Goal: Transaction & Acquisition: Book appointment/travel/reservation

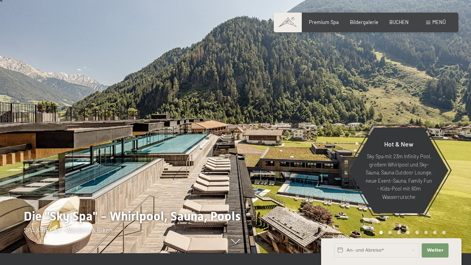
scroll to position [10, 0]
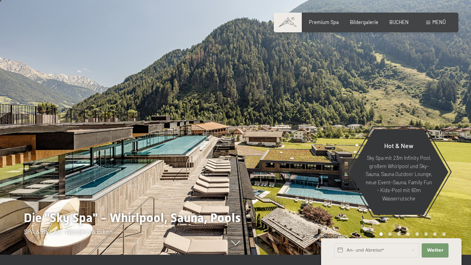
click at [254, 144] on div at bounding box center [352, 122] width 235 height 265
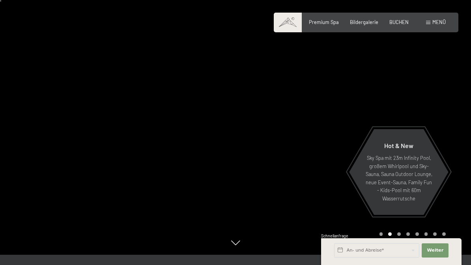
scroll to position [14, 0]
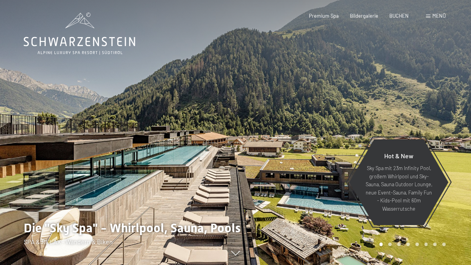
click at [211, 154] on div at bounding box center [117, 132] width 235 height 265
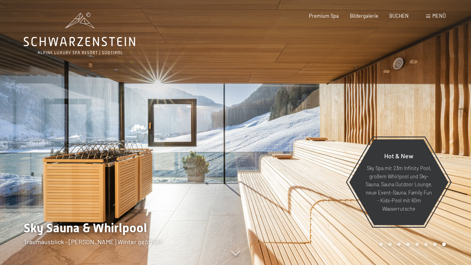
click at [384, 249] on div at bounding box center [352, 132] width 235 height 265
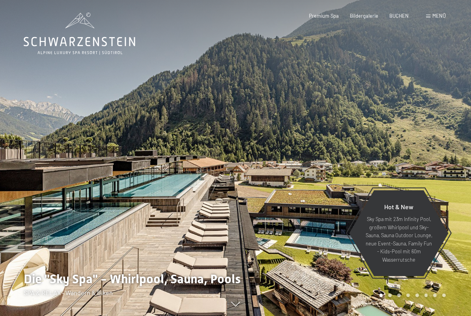
click at [419, 105] on div at bounding box center [352, 158] width 235 height 316
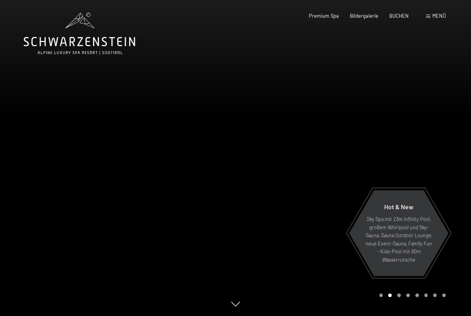
click at [401, 14] on span "BUCHEN" at bounding box center [398, 16] width 19 height 6
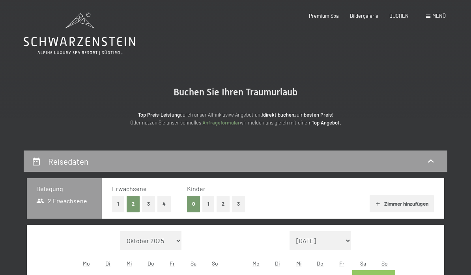
click at [208, 201] on button "1" at bounding box center [208, 204] width 12 height 16
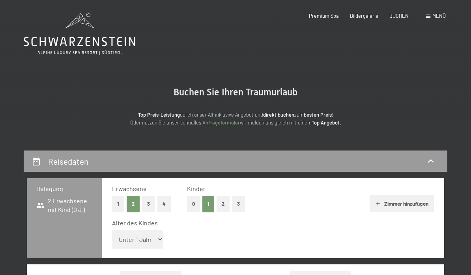
click at [156, 240] on select "Unter 1 Jahr 1 Jahr 2 Jahre 3 Jahre 4 Jahre 5 Jahre 6 Jahre 7 Jahre 8 Jahre 9 J…" at bounding box center [137, 239] width 51 height 19
select select "9"
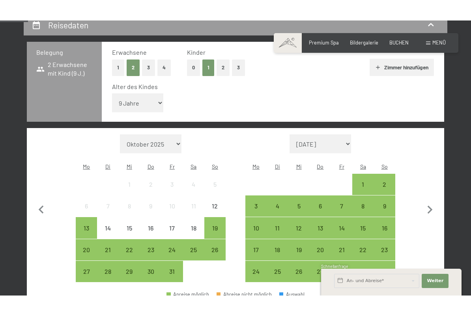
scroll to position [175, 0]
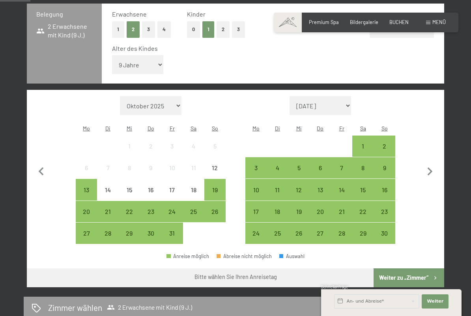
click at [256, 165] on div "3" at bounding box center [256, 175] width 20 height 20
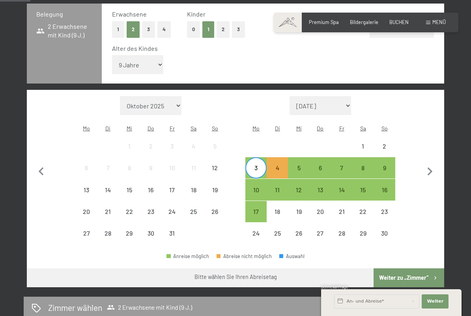
click at [276, 165] on div "4" at bounding box center [277, 175] width 20 height 20
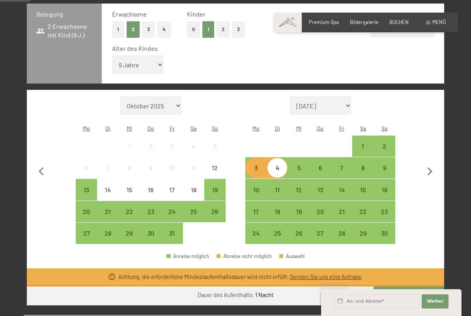
click at [299, 165] on div "5" at bounding box center [299, 175] width 20 height 20
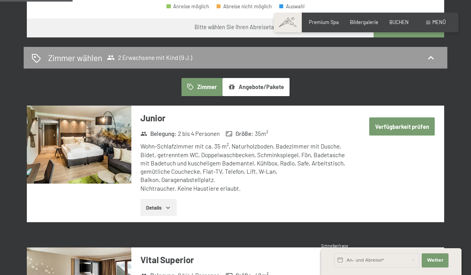
click at [410, 121] on button "Verfügbarkeit prüfen" at bounding box center [401, 127] width 65 height 18
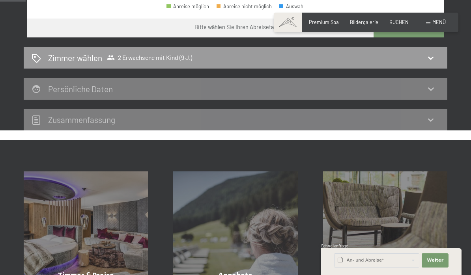
scroll to position [150, 0]
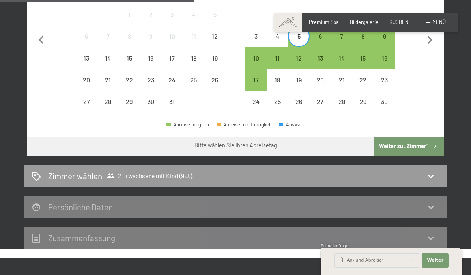
click at [413, 141] on button "Weiter zu „Zimmer“" at bounding box center [408, 146] width 71 height 19
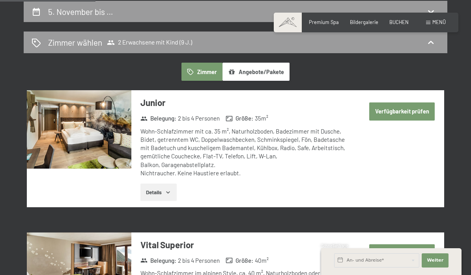
click at [401, 111] on button "Verfügbarkeit prüfen" at bounding box center [401, 112] width 65 height 18
select select "9"
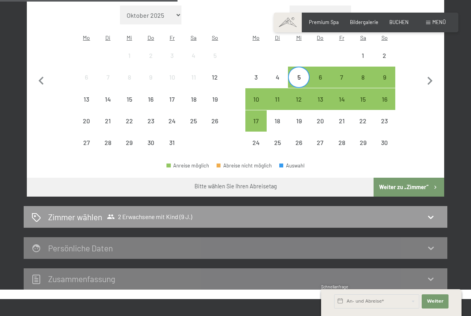
scroll to position [266, 0]
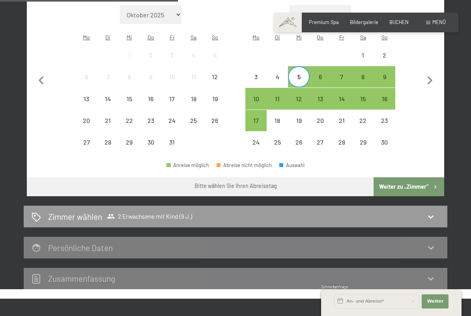
click at [432, 214] on icon at bounding box center [430, 216] width 9 height 9
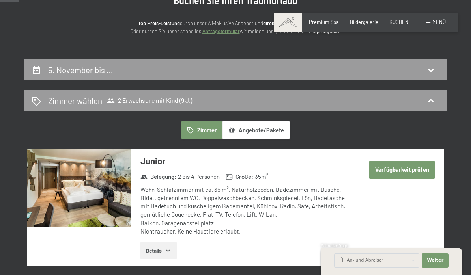
scroll to position [101, 0]
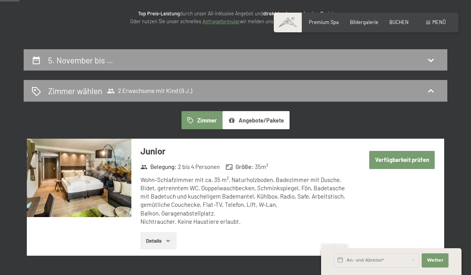
click at [396, 159] on button "Verfügbarkeit prüfen" at bounding box center [401, 160] width 65 height 18
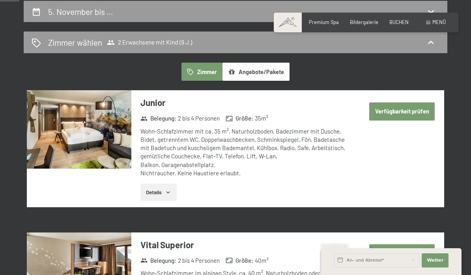
select select "9"
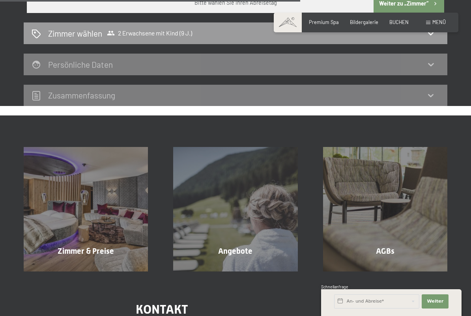
scroll to position [450, 0]
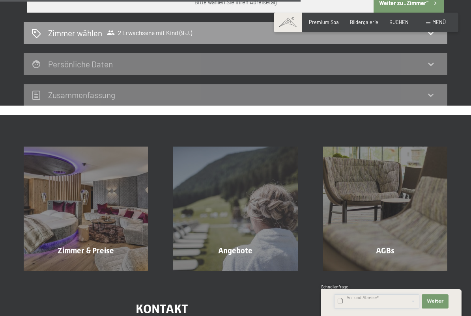
click at [359, 275] on input "text" at bounding box center [376, 302] width 85 height 14
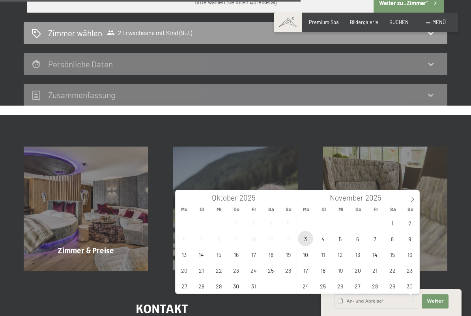
click at [306, 240] on span "3" at bounding box center [305, 238] width 15 height 15
click at [324, 239] on span "4" at bounding box center [322, 238] width 15 height 15
type input "[DATE] - [DATE]"
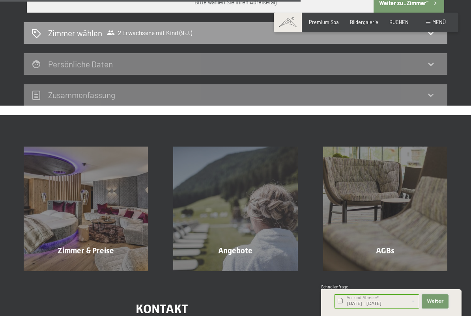
click at [435, 275] on span "Weiter" at bounding box center [435, 302] width 17 height 6
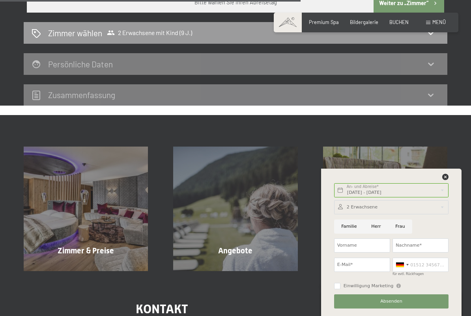
click at [385, 206] on div at bounding box center [391, 207] width 114 height 14
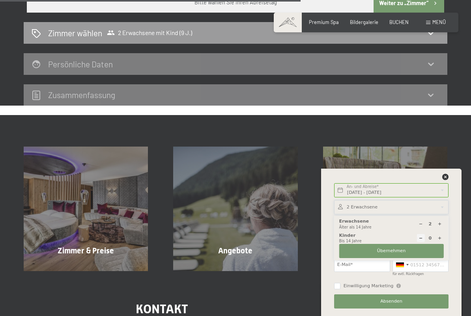
click at [439, 237] on icon at bounding box center [439, 238] width 4 height 4
type input "1"
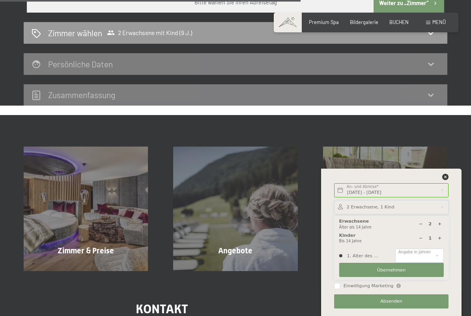
click at [388, 271] on span "Übernehmen" at bounding box center [391, 270] width 29 height 6
click at [424, 256] on select "0 1 2 3 4 5 6 7 8 9 10 11 12 13 14" at bounding box center [419, 256] width 48 height 14
select select "9"
click at [392, 268] on span "Übernehmen" at bounding box center [391, 270] width 29 height 6
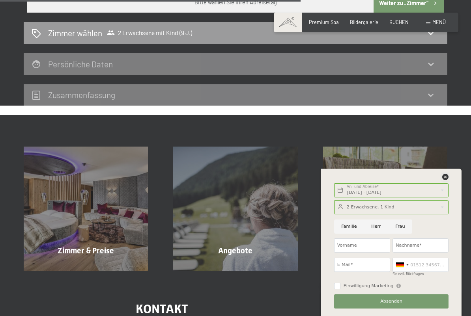
click at [445, 175] on icon at bounding box center [445, 177] width 6 height 6
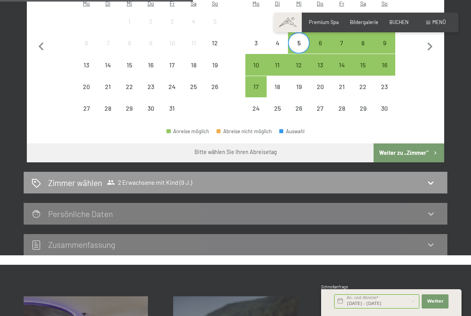
scroll to position [323, 0]
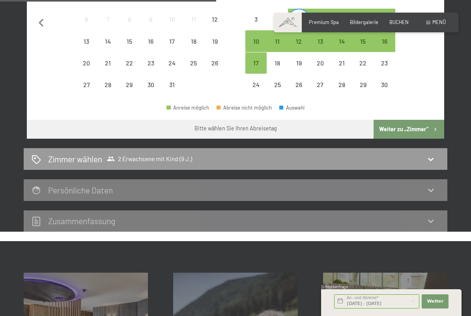
click at [430, 155] on icon at bounding box center [430, 159] width 9 height 9
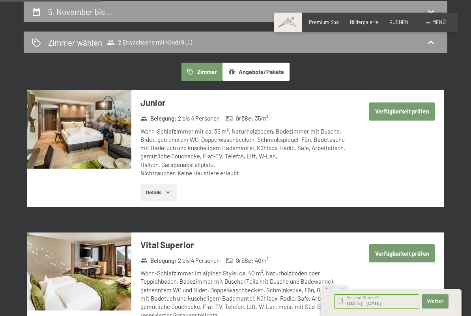
scroll to position [165, 0]
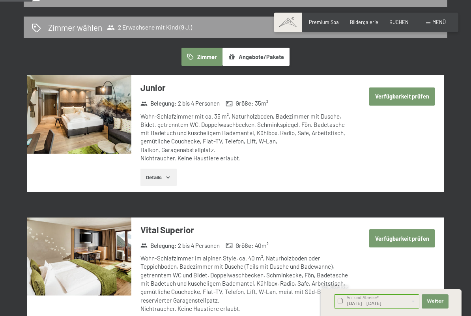
click at [399, 235] on button "Verfügbarkeit prüfen" at bounding box center [401, 239] width 65 height 18
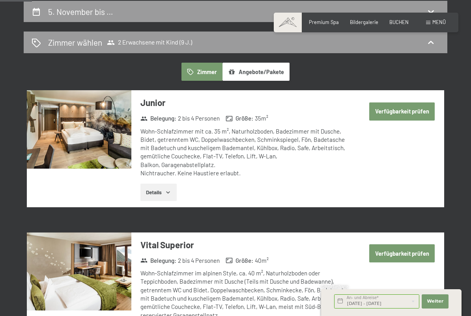
select select "9"
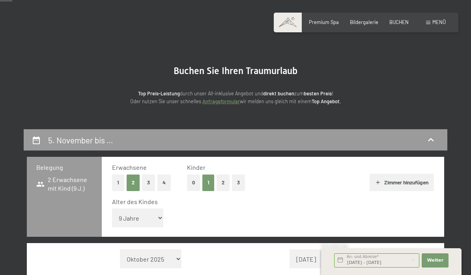
scroll to position [0, 0]
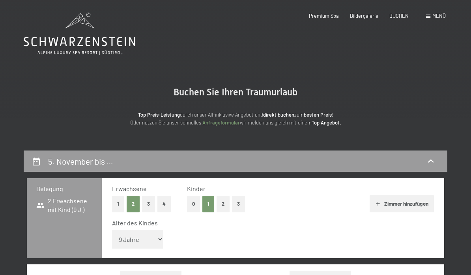
click at [403, 201] on button "Zimmer hinzufügen" at bounding box center [402, 203] width 64 height 17
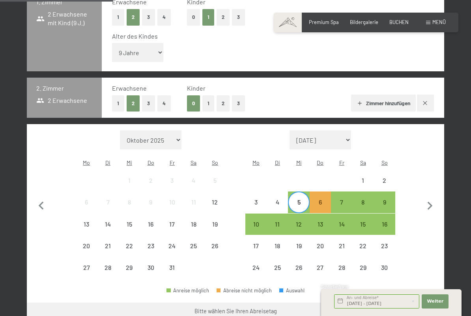
scroll to position [186, 0]
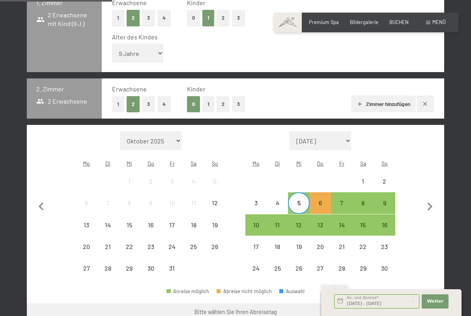
click at [301, 202] on div "5" at bounding box center [299, 210] width 20 height 20
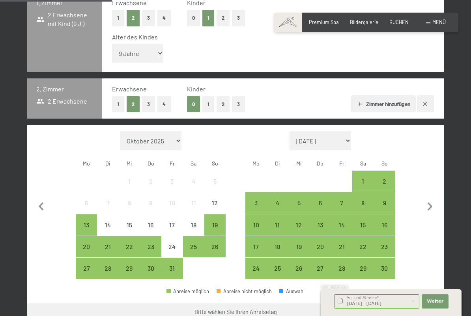
click at [256, 200] on div "3" at bounding box center [256, 210] width 20 height 20
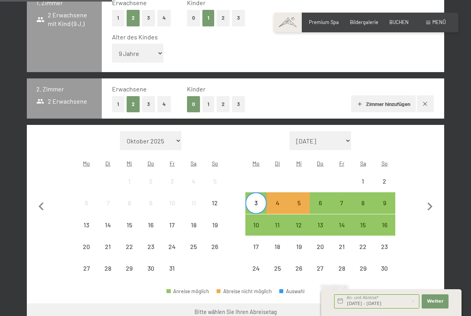
click at [277, 202] on div "4" at bounding box center [277, 210] width 20 height 20
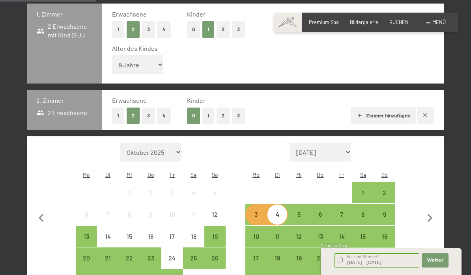
scroll to position [241, 0]
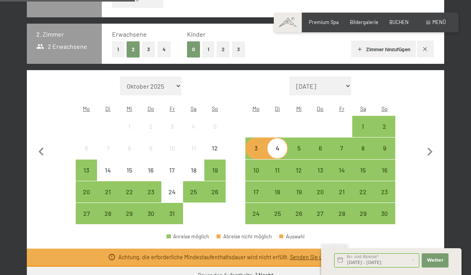
click at [261, 146] on div "3" at bounding box center [256, 155] width 20 height 20
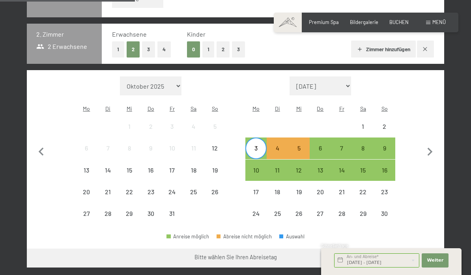
click at [362, 124] on div "1" at bounding box center [363, 133] width 20 height 20
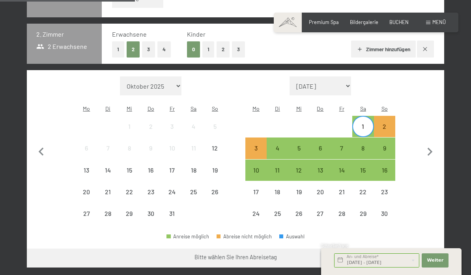
click at [254, 149] on div "3" at bounding box center [256, 155] width 20 height 20
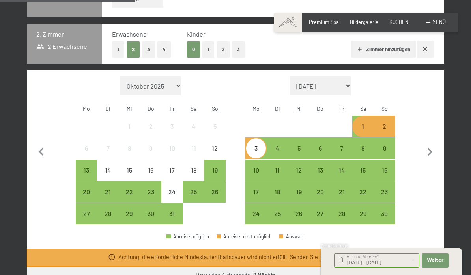
click at [300, 145] on div "5" at bounding box center [299, 155] width 20 height 20
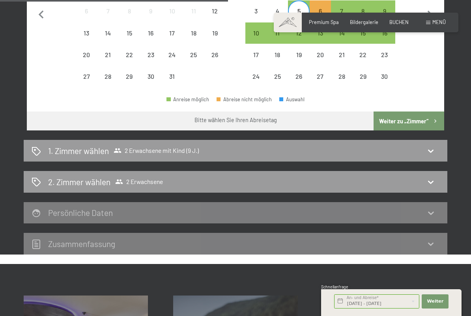
click at [408, 118] on button "Weiter zu „Zimmer“" at bounding box center [408, 121] width 71 height 19
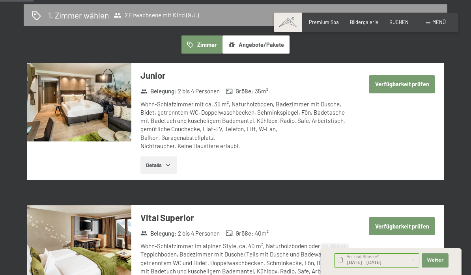
scroll to position [175, 0]
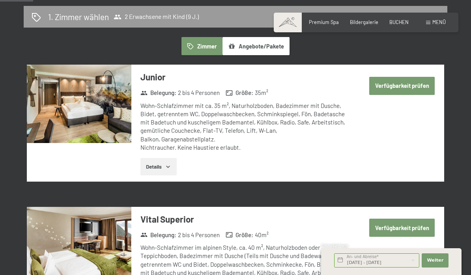
click at [398, 87] on button "Verfügbarkeit prüfen" at bounding box center [401, 86] width 65 height 18
select select "9"
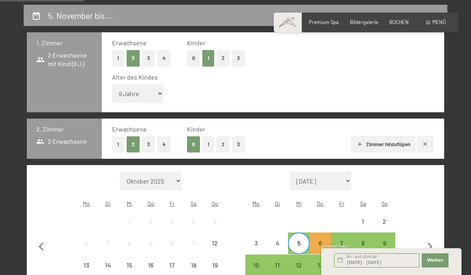
scroll to position [147, 0]
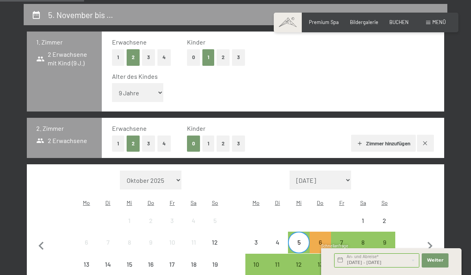
click at [422, 140] on icon "button" at bounding box center [425, 143] width 6 height 6
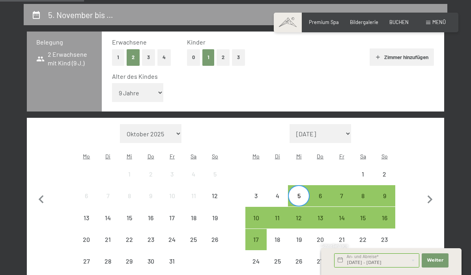
click at [260, 193] on div "3" at bounding box center [256, 203] width 20 height 20
click at [301, 193] on div "5" at bounding box center [299, 203] width 20 height 20
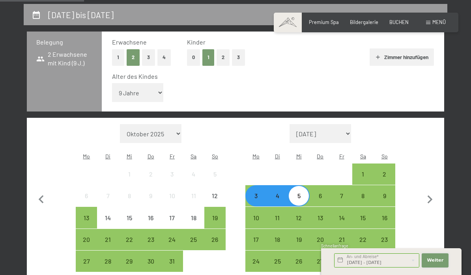
click at [438, 256] on button "Weiter Adressfelder ausblenden" at bounding box center [435, 261] width 27 height 14
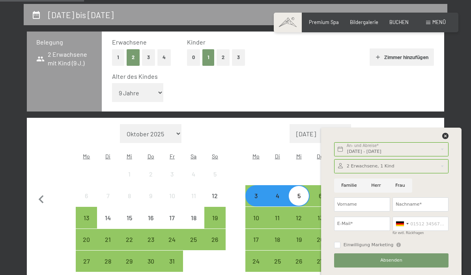
click at [459, 81] on div "[DATE] bis [DATE] Belegung 2 Erwachsene mit Kind (9 J.) Erwachsene 1 2 3 4 Kind…" at bounding box center [235, 206] width 471 height 405
click at [446, 77] on div "Belegung 2 Erwachsene mit Kind (9 J.) Erwachsene 1 2 3 4 Kinder 0 1 2 3 Zimmer …" at bounding box center [236, 174] width 424 height 284
click at [444, 137] on icon at bounding box center [445, 136] width 6 height 6
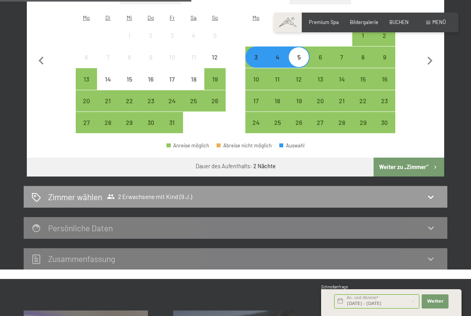
scroll to position [286, 0]
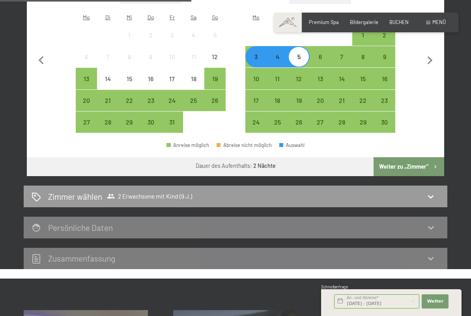
click at [431, 192] on icon at bounding box center [430, 196] width 9 height 9
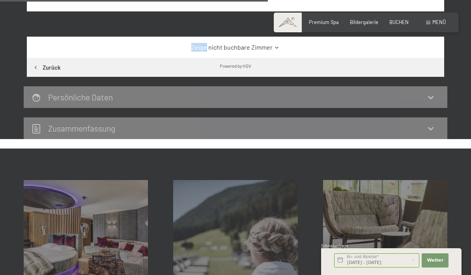
scroll to position [441, 0]
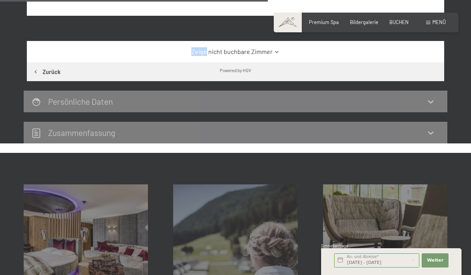
click at [274, 52] on link "Zeige nicht buchbare Zimmer" at bounding box center [235, 51] width 392 height 9
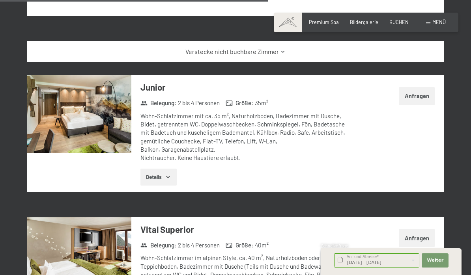
click at [161, 172] on button "Details" at bounding box center [158, 177] width 36 height 17
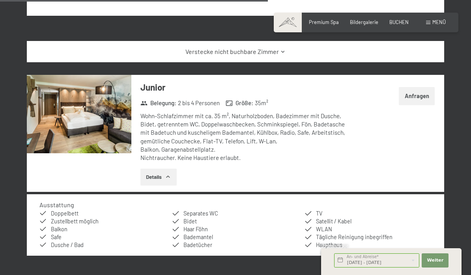
click at [105, 108] on img at bounding box center [79, 114] width 105 height 78
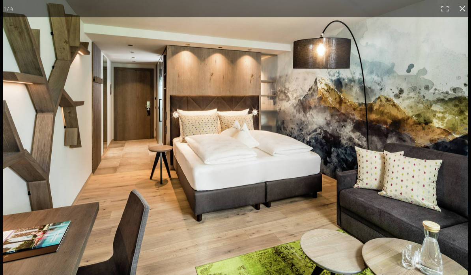
scroll to position [0, 0]
